Goal: Information Seeking & Learning: Learn about a topic

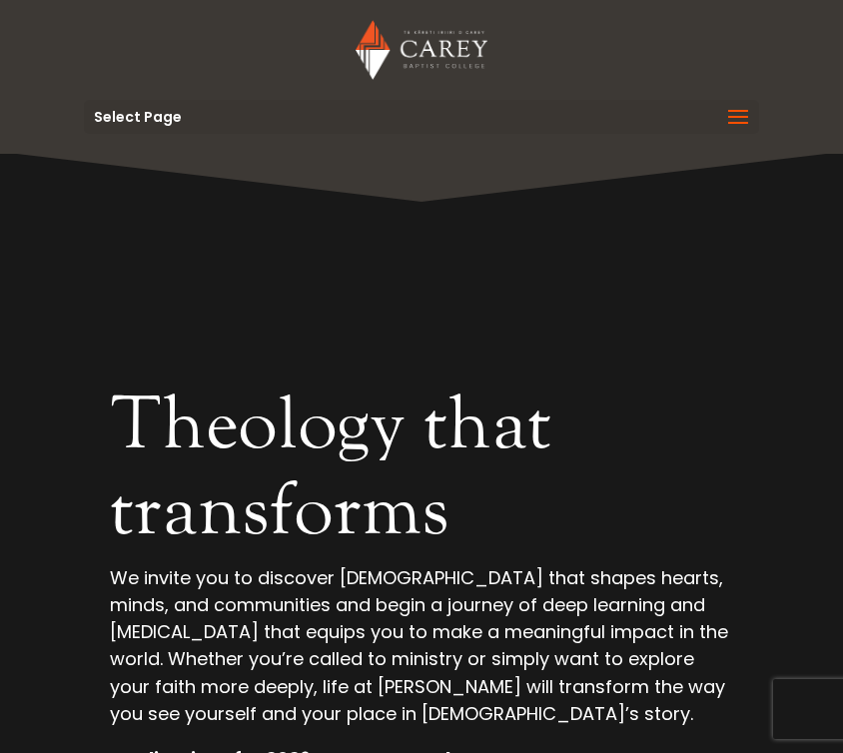
click at [739, 117] on span at bounding box center [738, 130] width 32 height 56
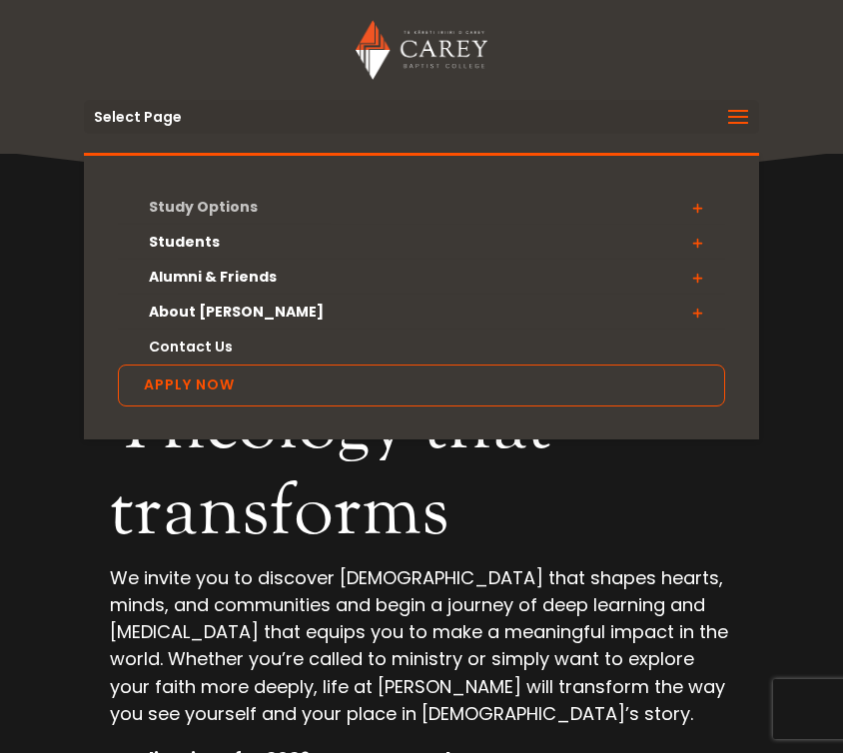
click at [194, 212] on link "Study Options" at bounding box center [421, 207] width 607 height 35
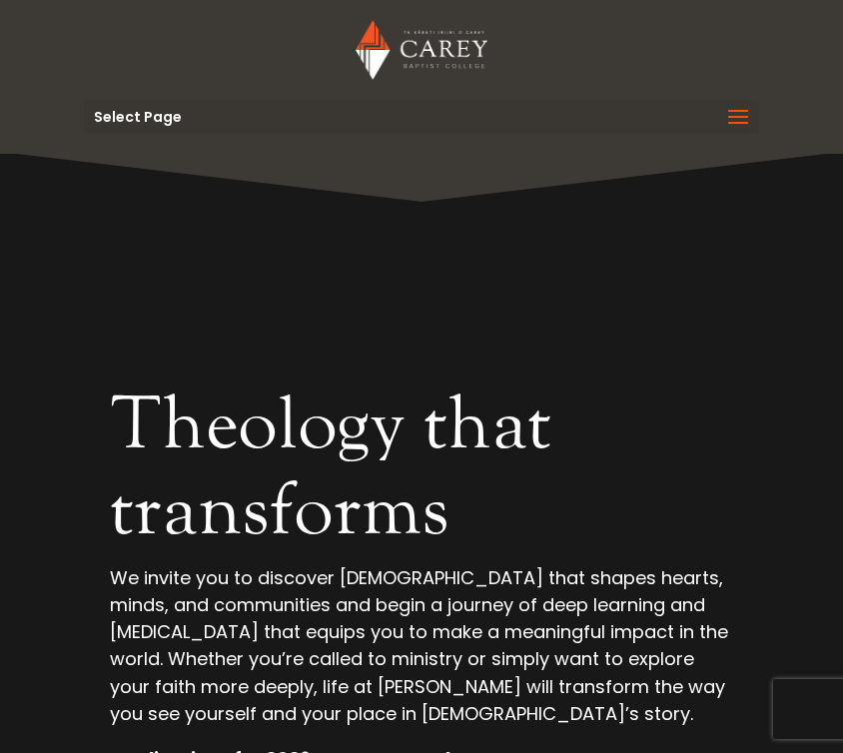
click at [734, 122] on span at bounding box center [738, 130] width 32 height 56
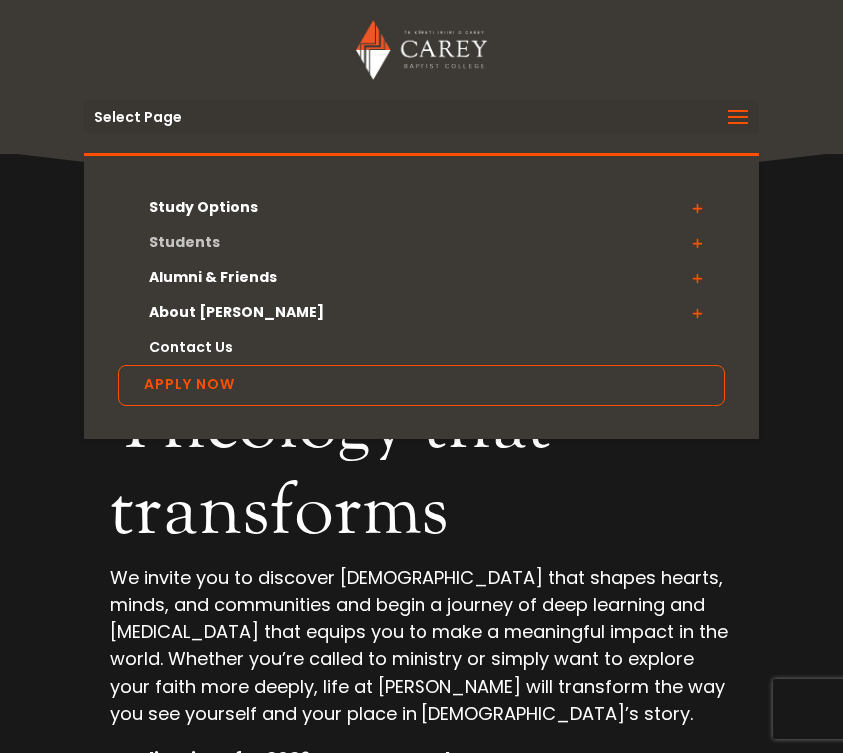
click at [188, 237] on link "Students" at bounding box center [421, 242] width 607 height 35
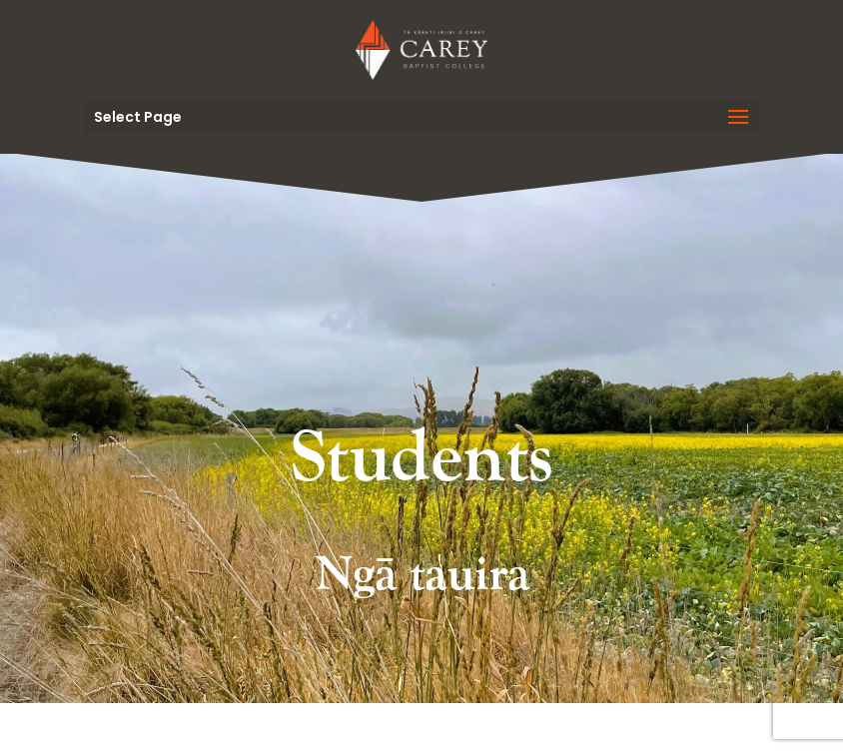
click at [733, 120] on span at bounding box center [738, 130] width 32 height 56
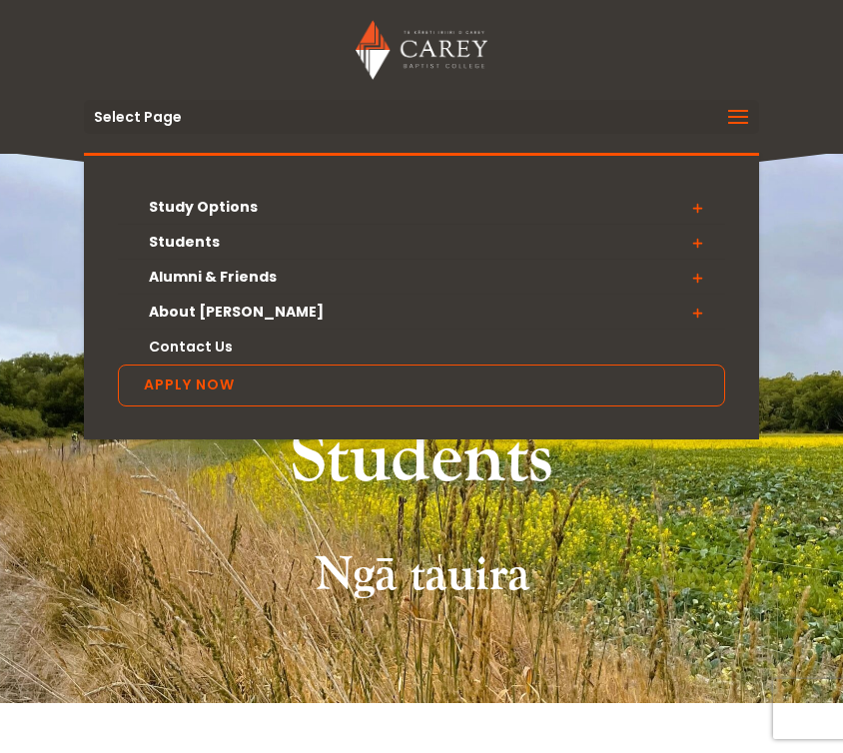
click at [699, 241] on span at bounding box center [697, 243] width 56 height 36
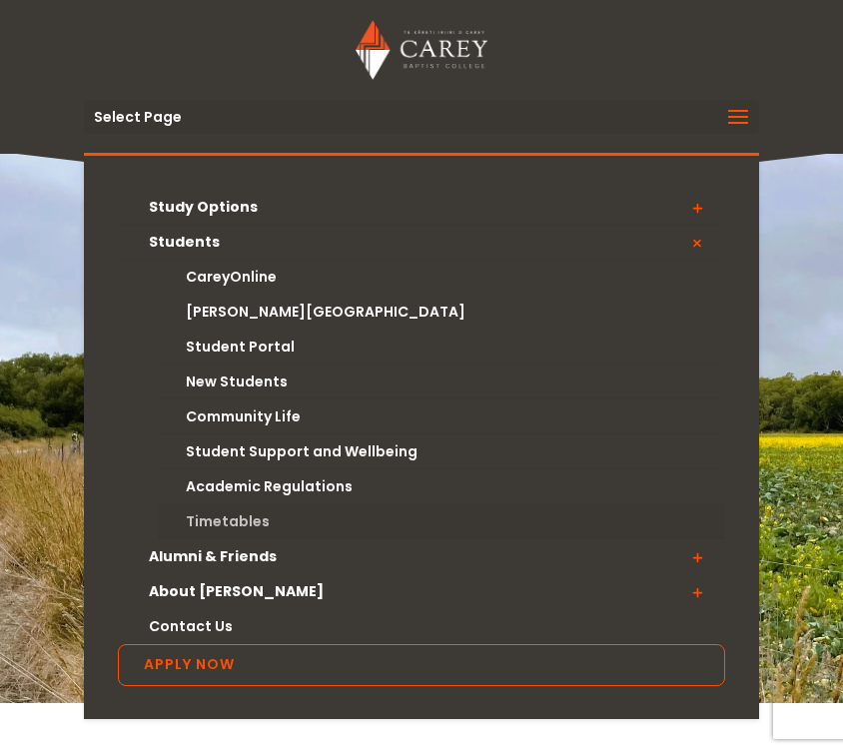
click at [228, 522] on link "Timetables" at bounding box center [441, 521] width 567 height 35
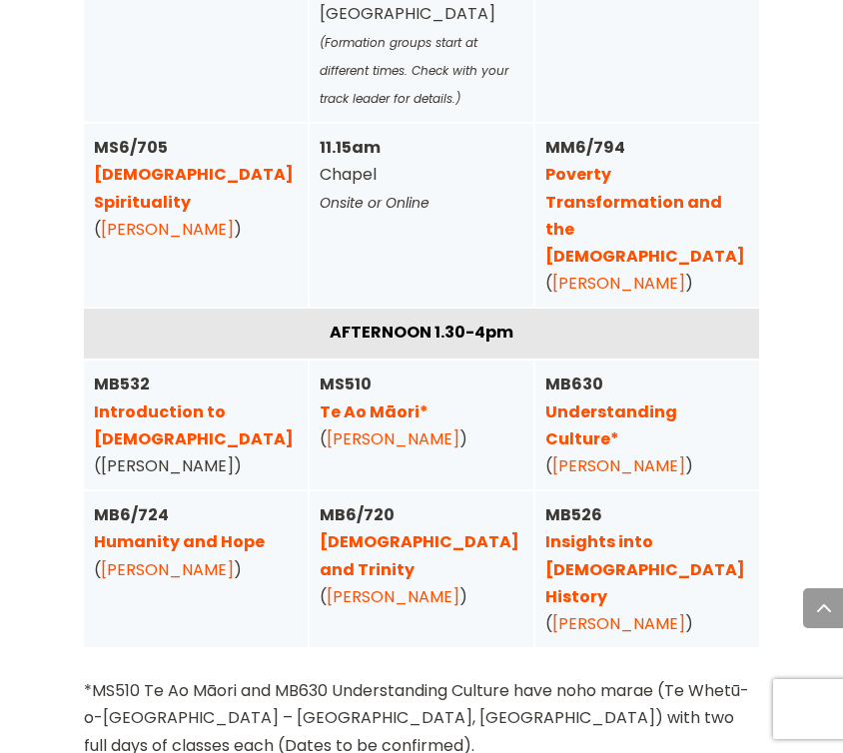
scroll to position [5998, 0]
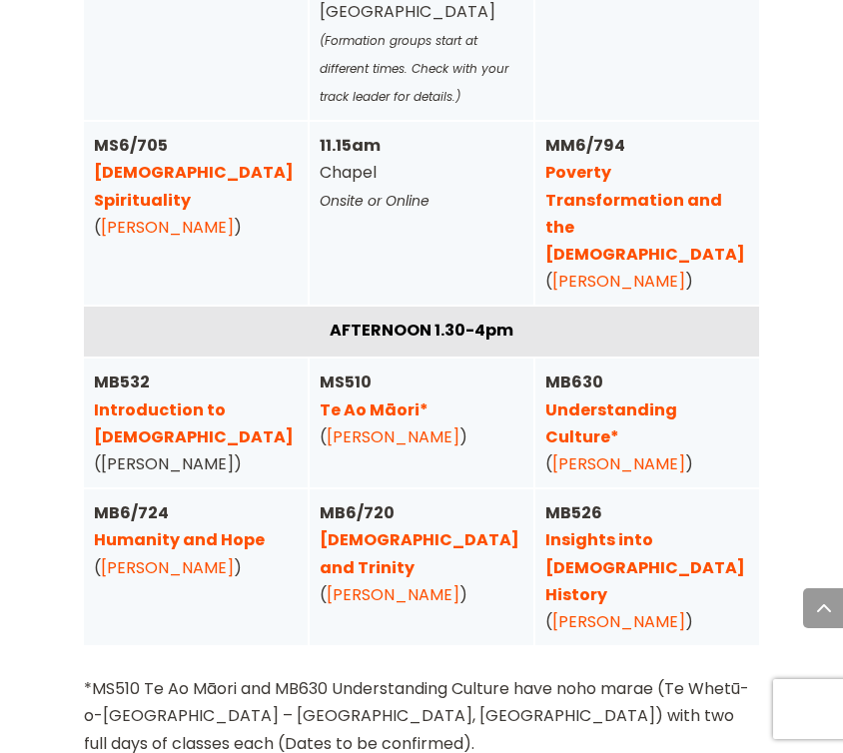
click at [401, 528] on link "Christ and Trinity" at bounding box center [420, 553] width 200 height 50
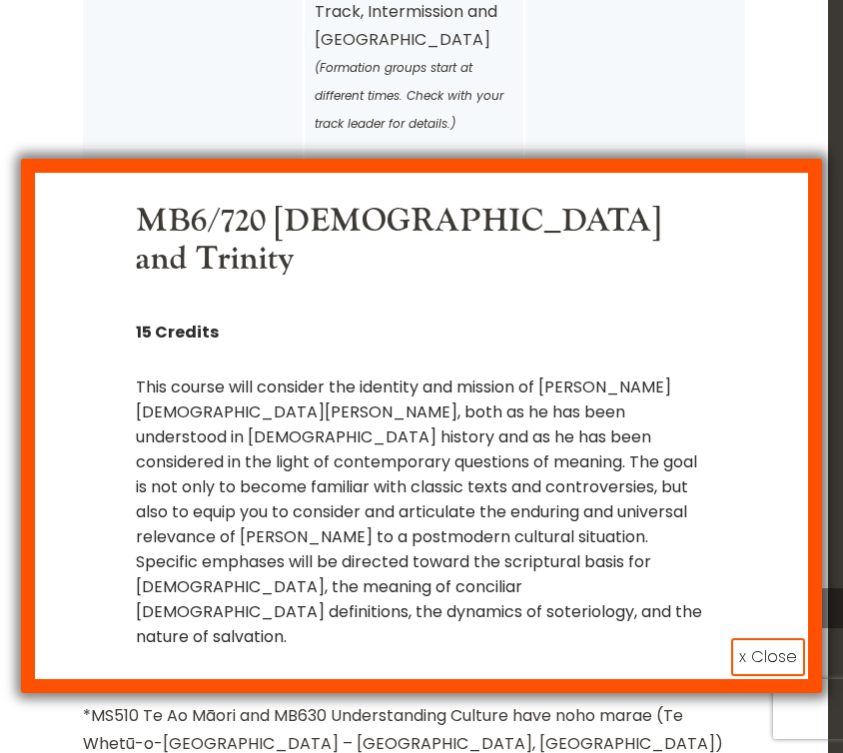
click at [773, 638] on button "x Close" at bounding box center [768, 657] width 74 height 38
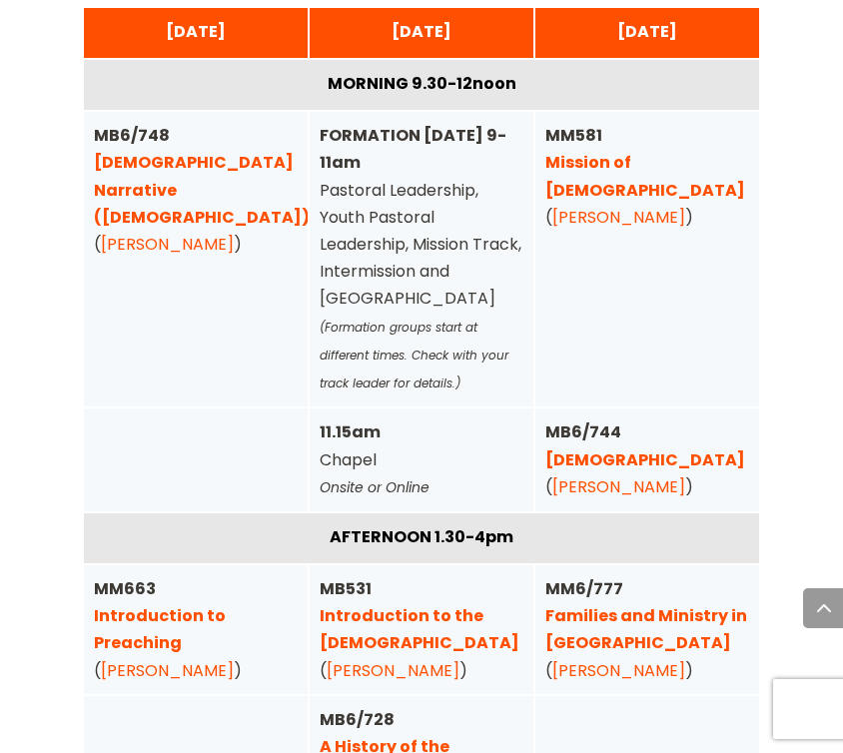
scroll to position [7971, 0]
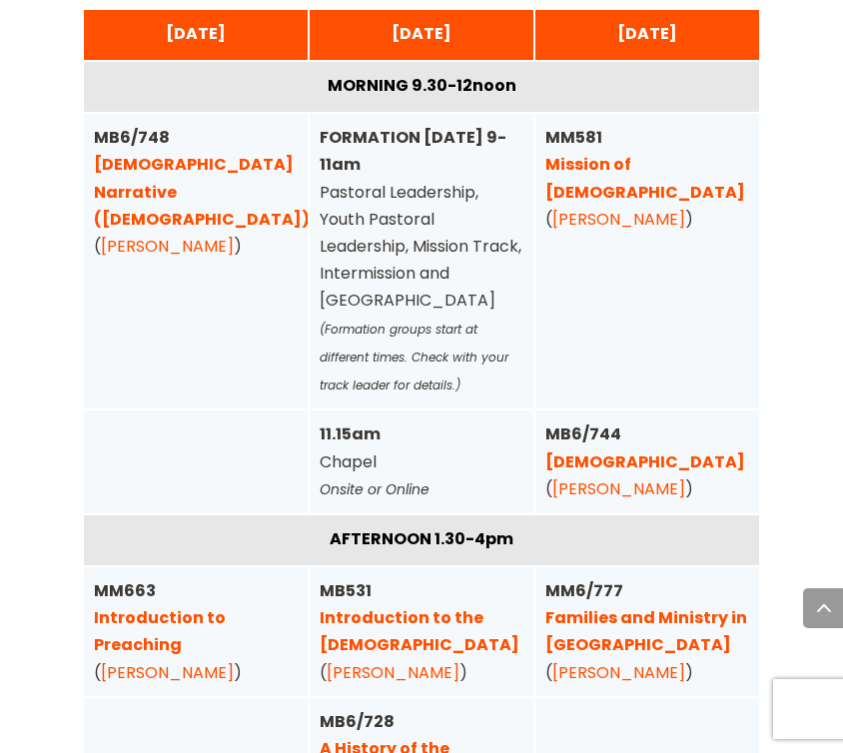
click at [147, 153] on link "Biblical Narrative (Old Testament)" at bounding box center [202, 191] width 216 height 77
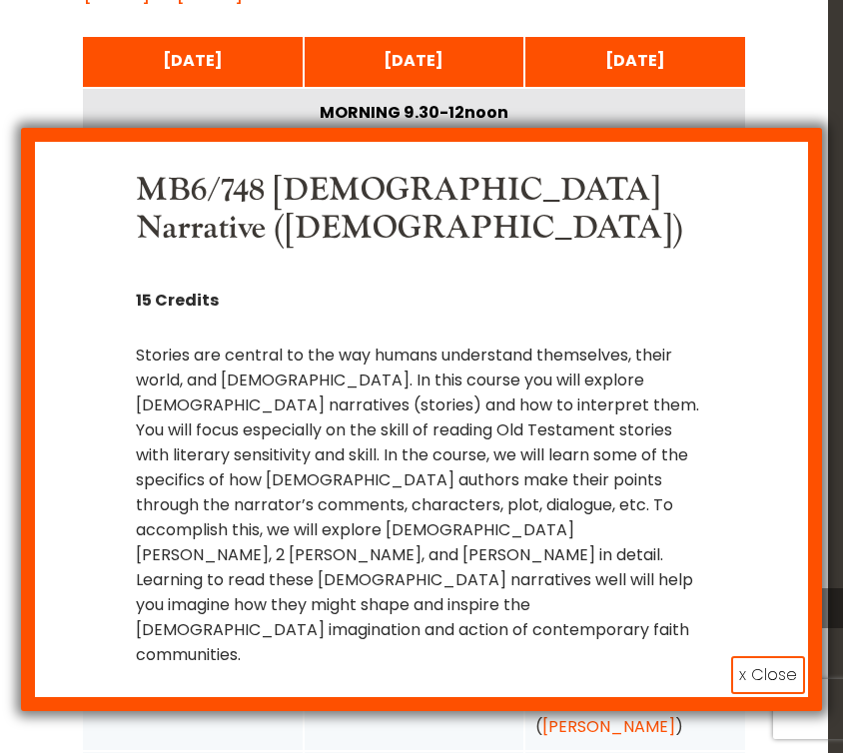
click at [759, 656] on button "x Close" at bounding box center [768, 675] width 74 height 38
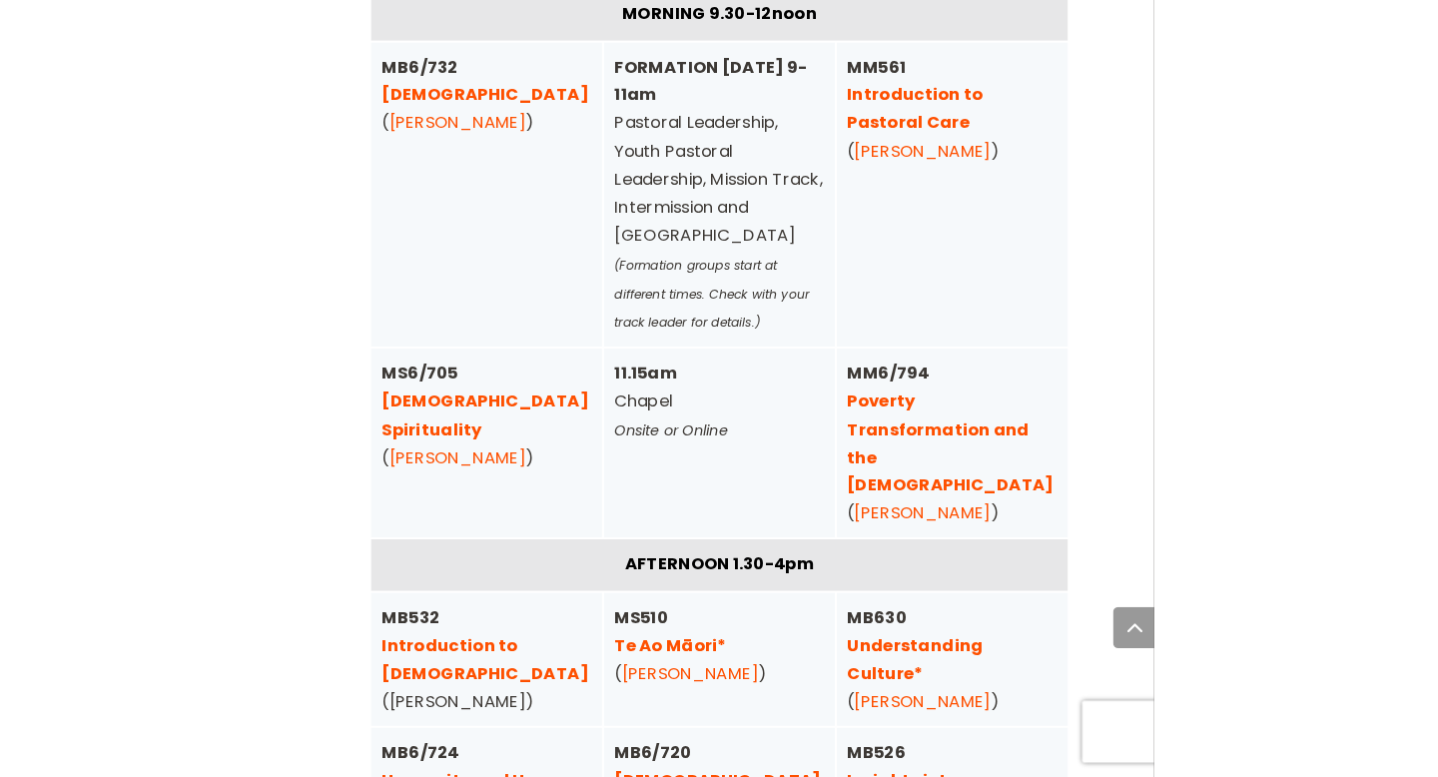
scroll to position [5776, 0]
